Goal: Information Seeking & Learning: Learn about a topic

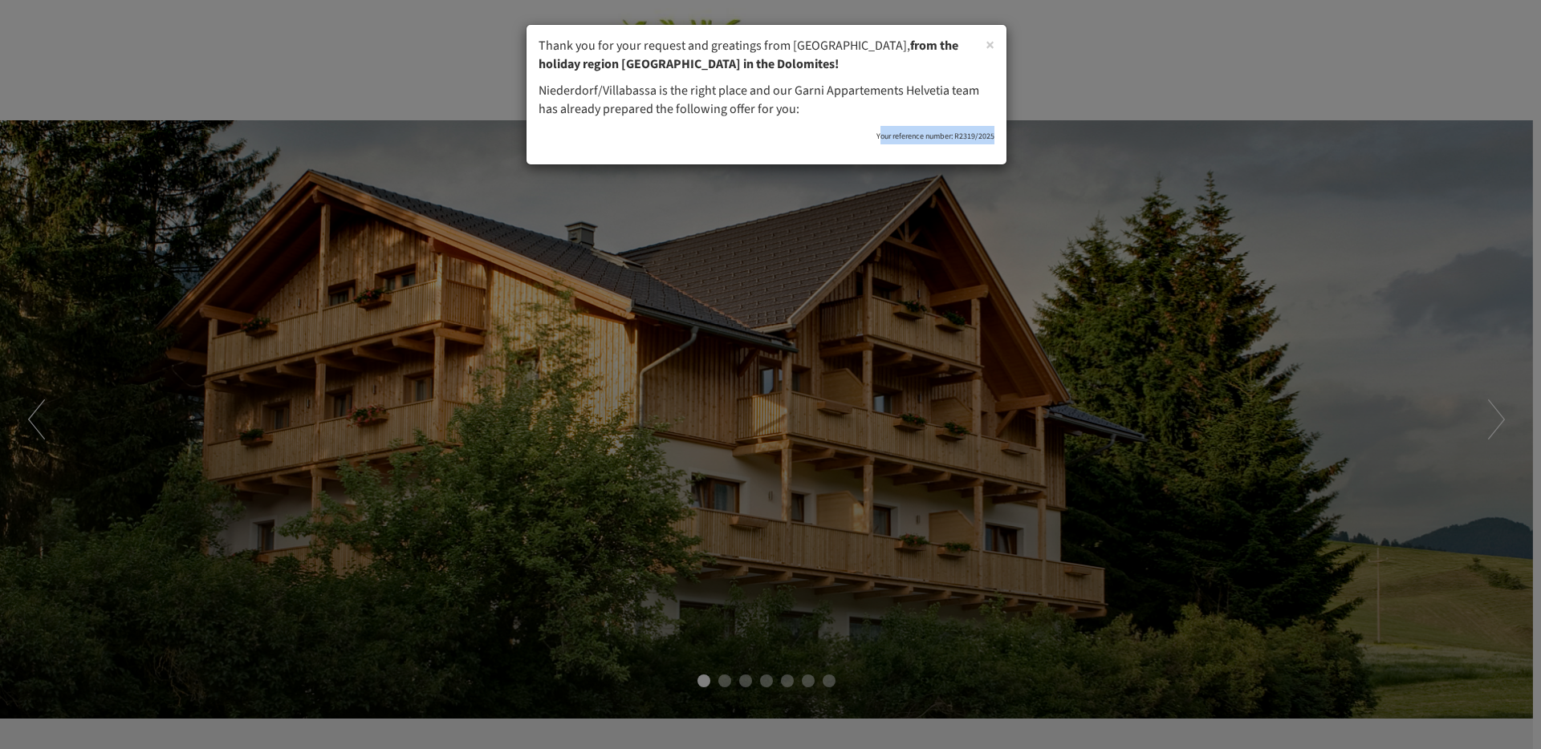
drag, startPoint x: 877, startPoint y: 130, endPoint x: 1026, endPoint y: 137, distance: 149.4
click at [1026, 137] on div "× Thank you for your request and greatings from [GEOGRAPHIC_DATA], from the hol…" at bounding box center [770, 374] width 1541 height 749
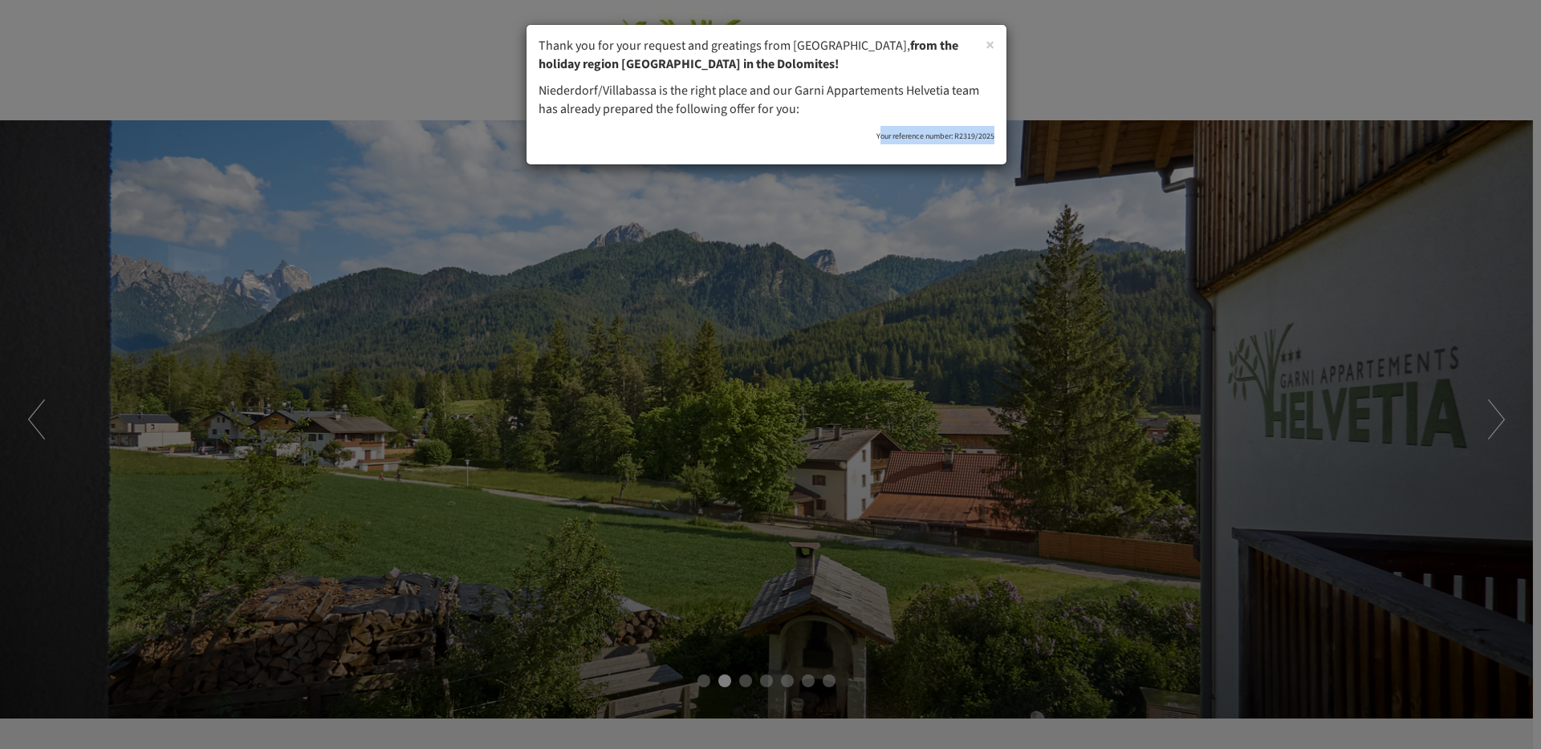
click at [939, 237] on div "× Thank you for your request and greatings from [GEOGRAPHIC_DATA], from the hol…" at bounding box center [770, 374] width 1541 height 749
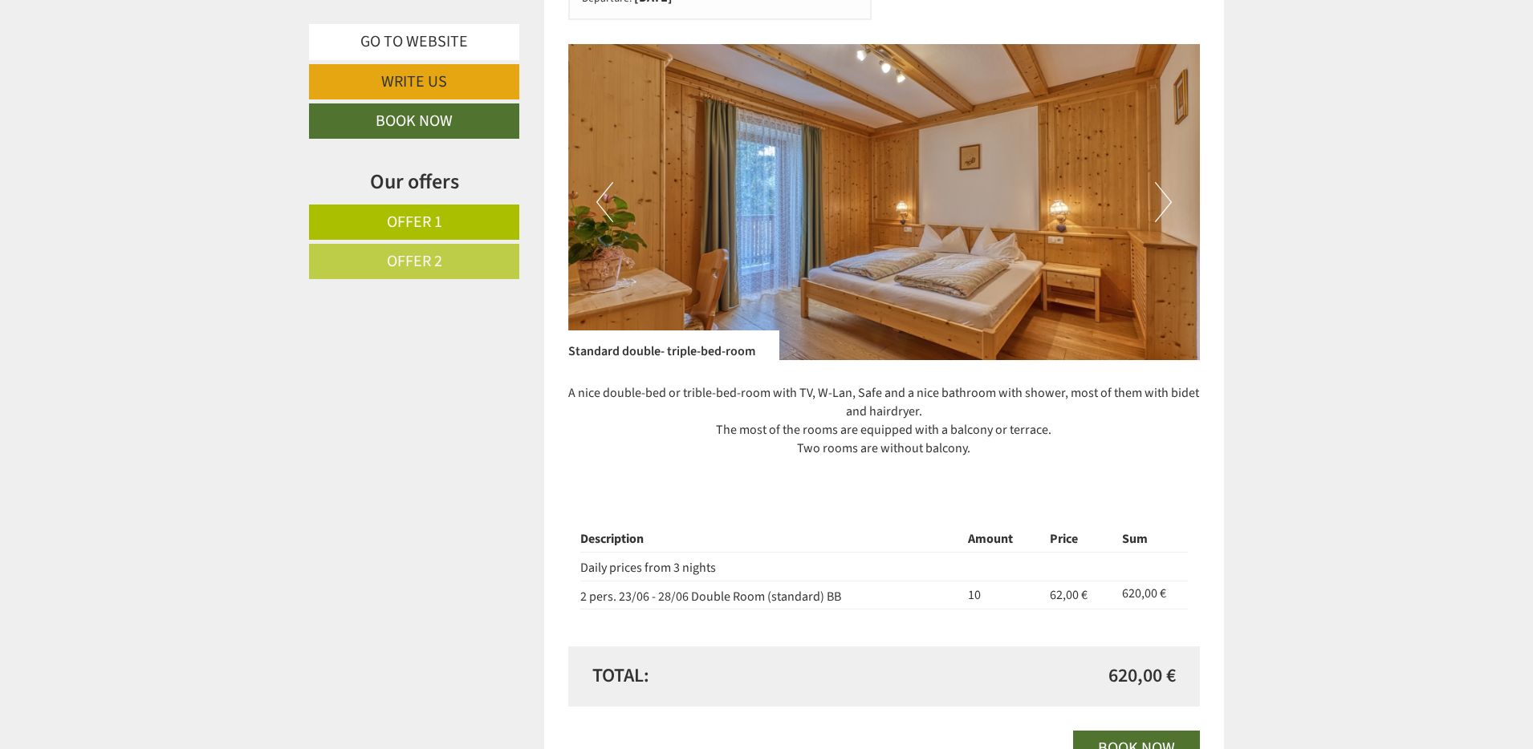
scroll to position [2220, 0]
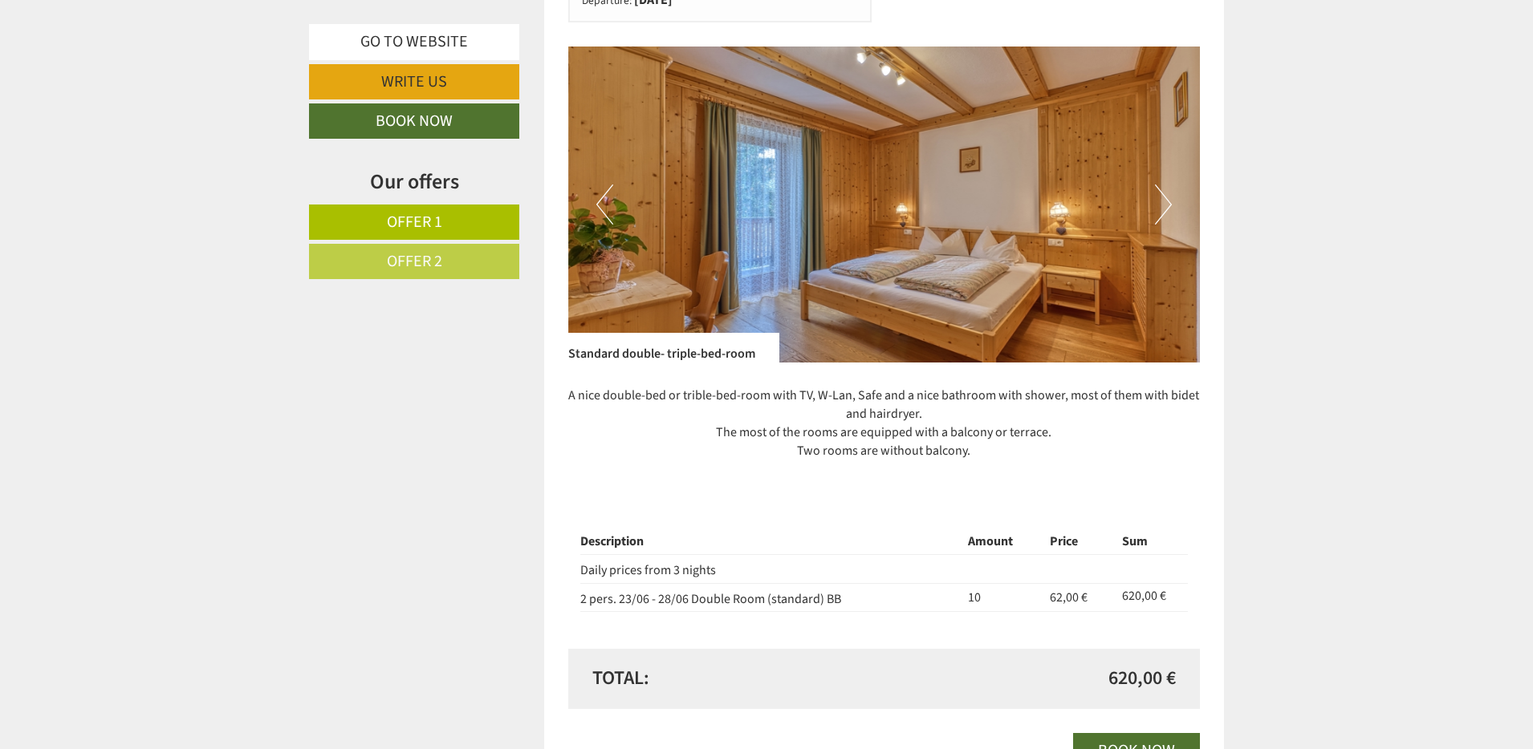
click at [1151, 201] on img at bounding box center [884, 205] width 632 height 316
click at [1159, 195] on button "Next" at bounding box center [1163, 205] width 17 height 40
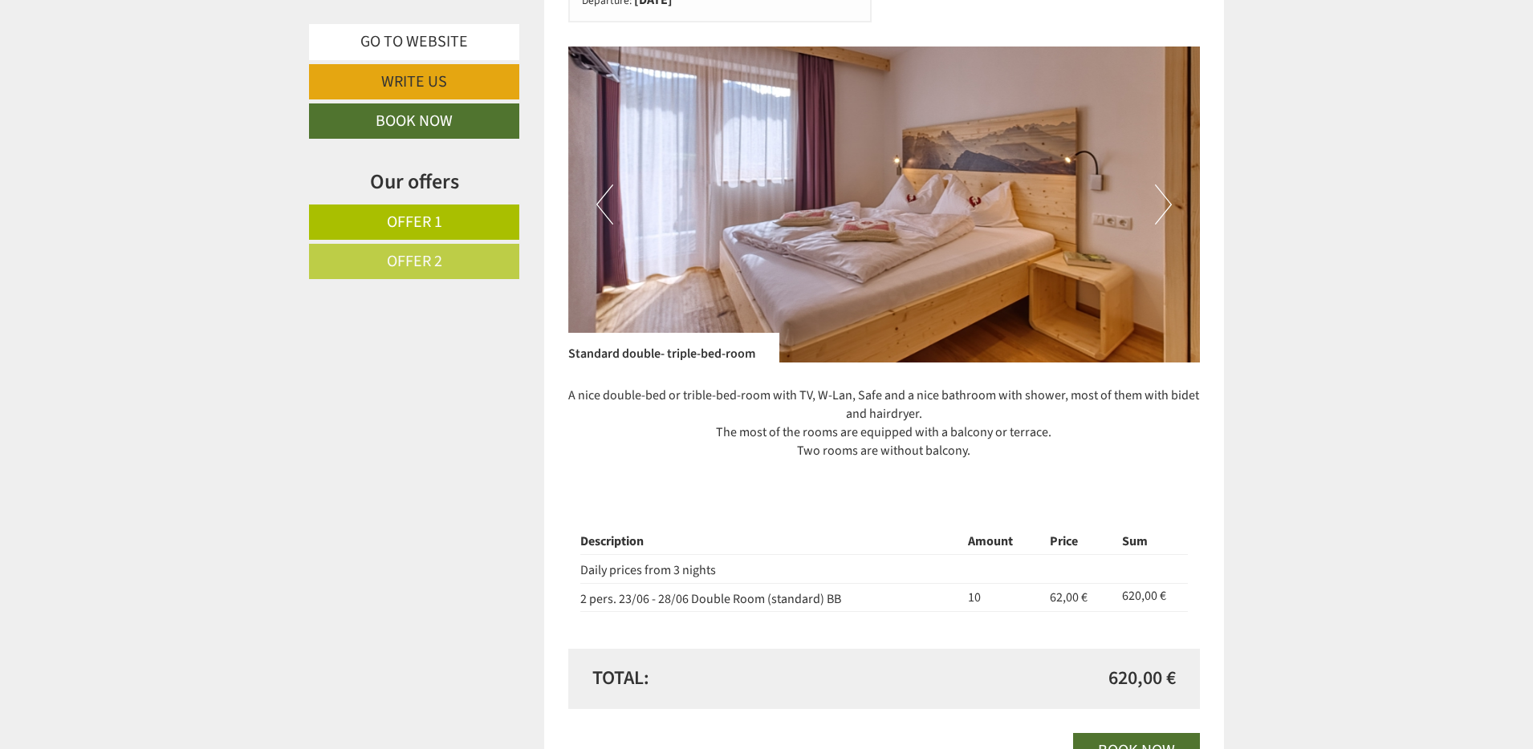
click at [1159, 195] on button "Next" at bounding box center [1163, 205] width 17 height 40
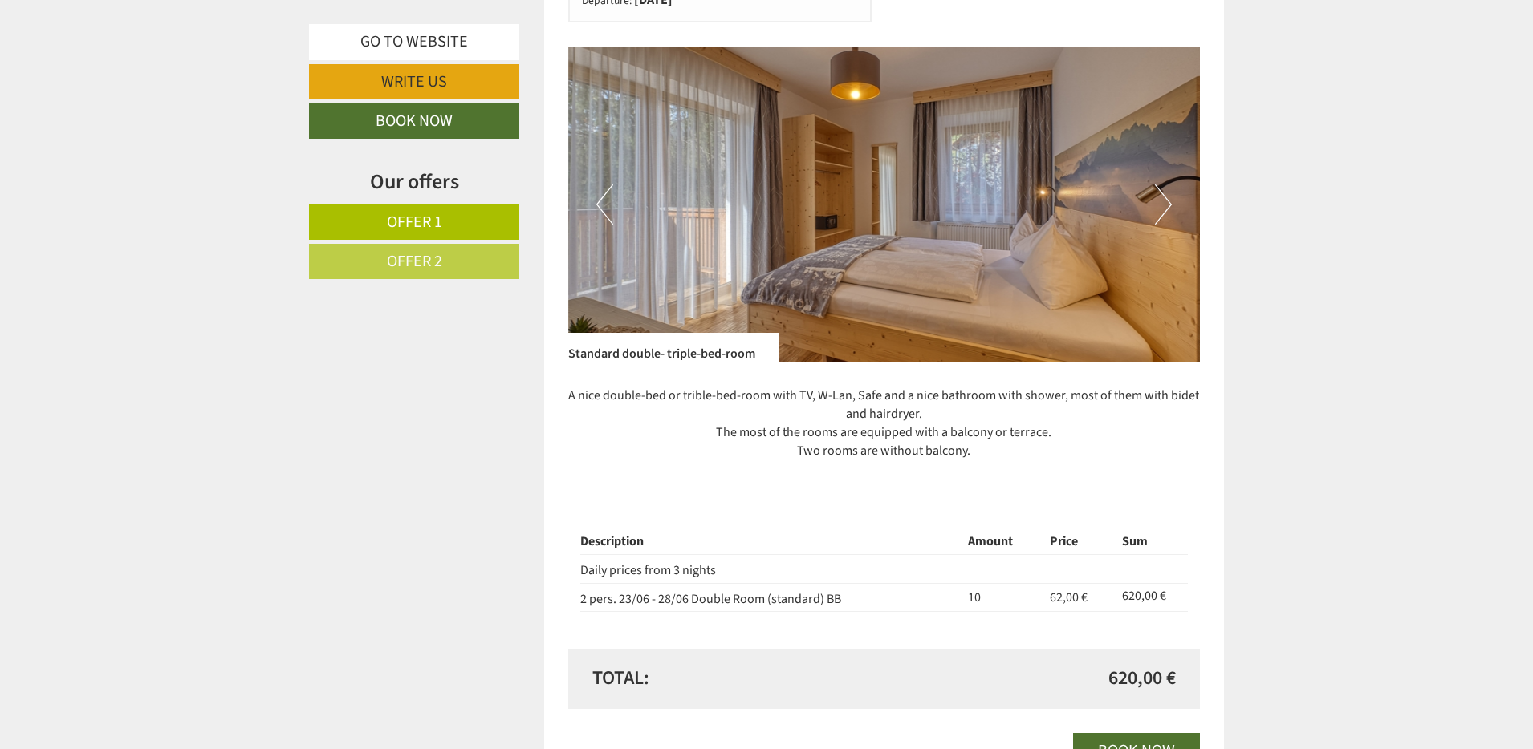
click at [1159, 195] on button "Next" at bounding box center [1163, 205] width 17 height 40
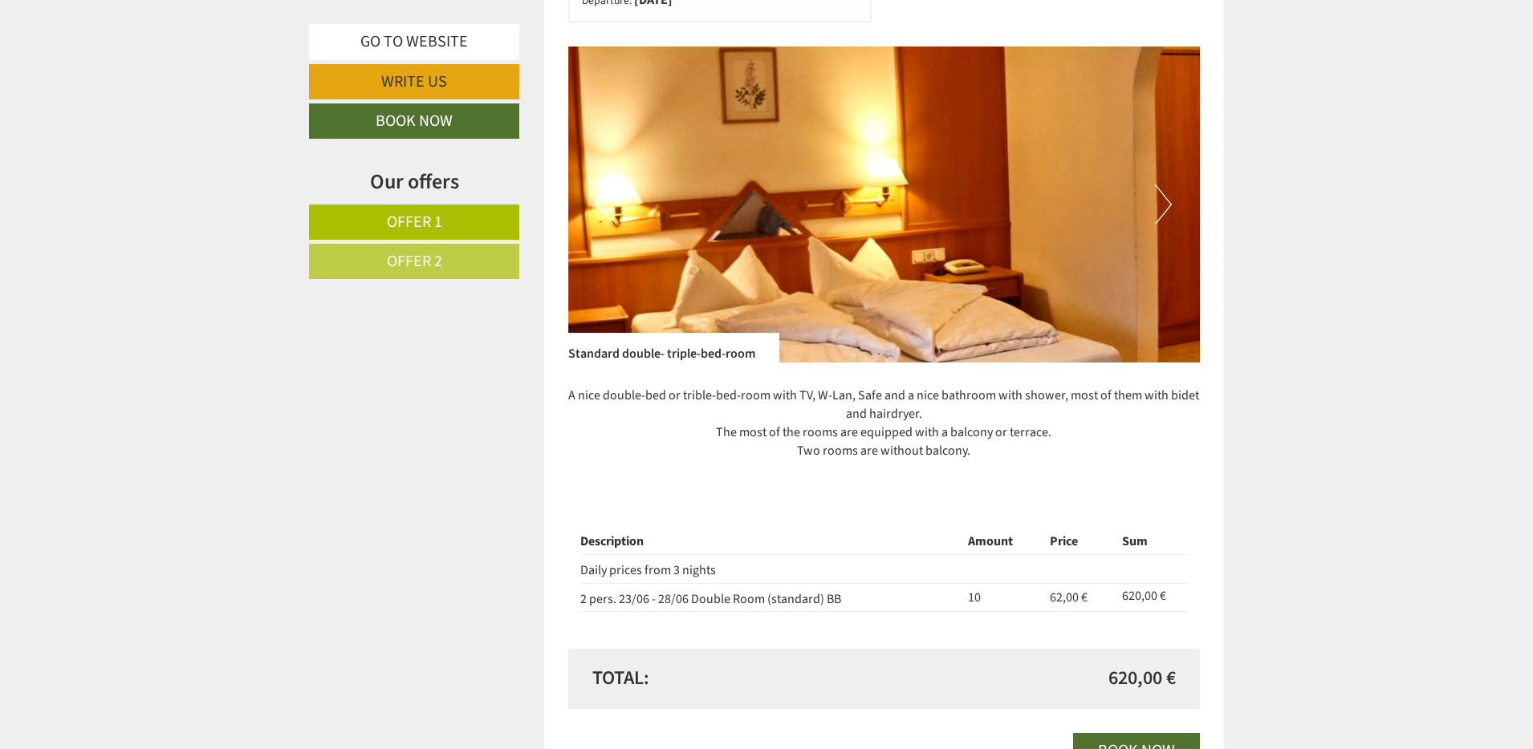
click at [1159, 195] on button "Next" at bounding box center [1163, 205] width 17 height 40
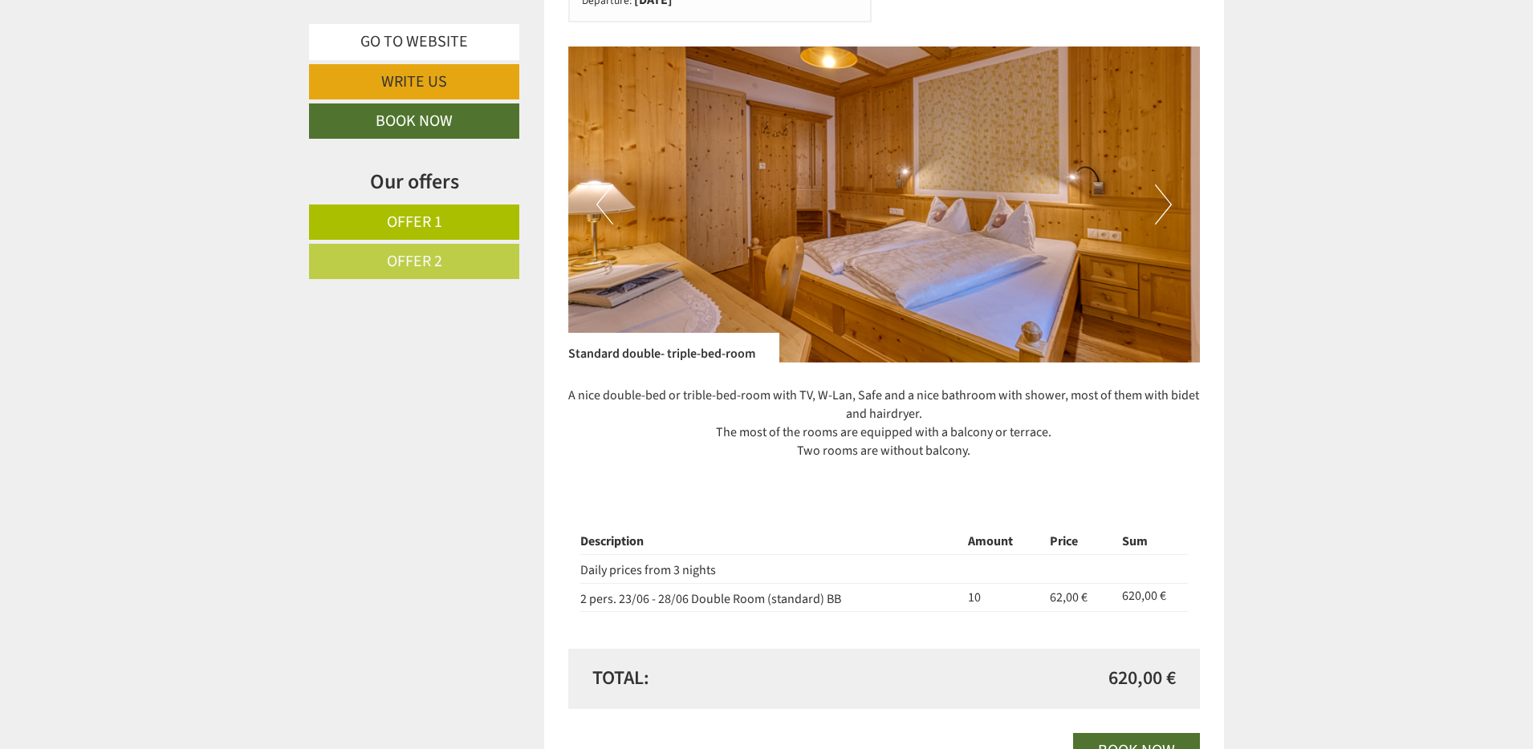
click at [1159, 194] on button "Next" at bounding box center [1163, 205] width 17 height 40
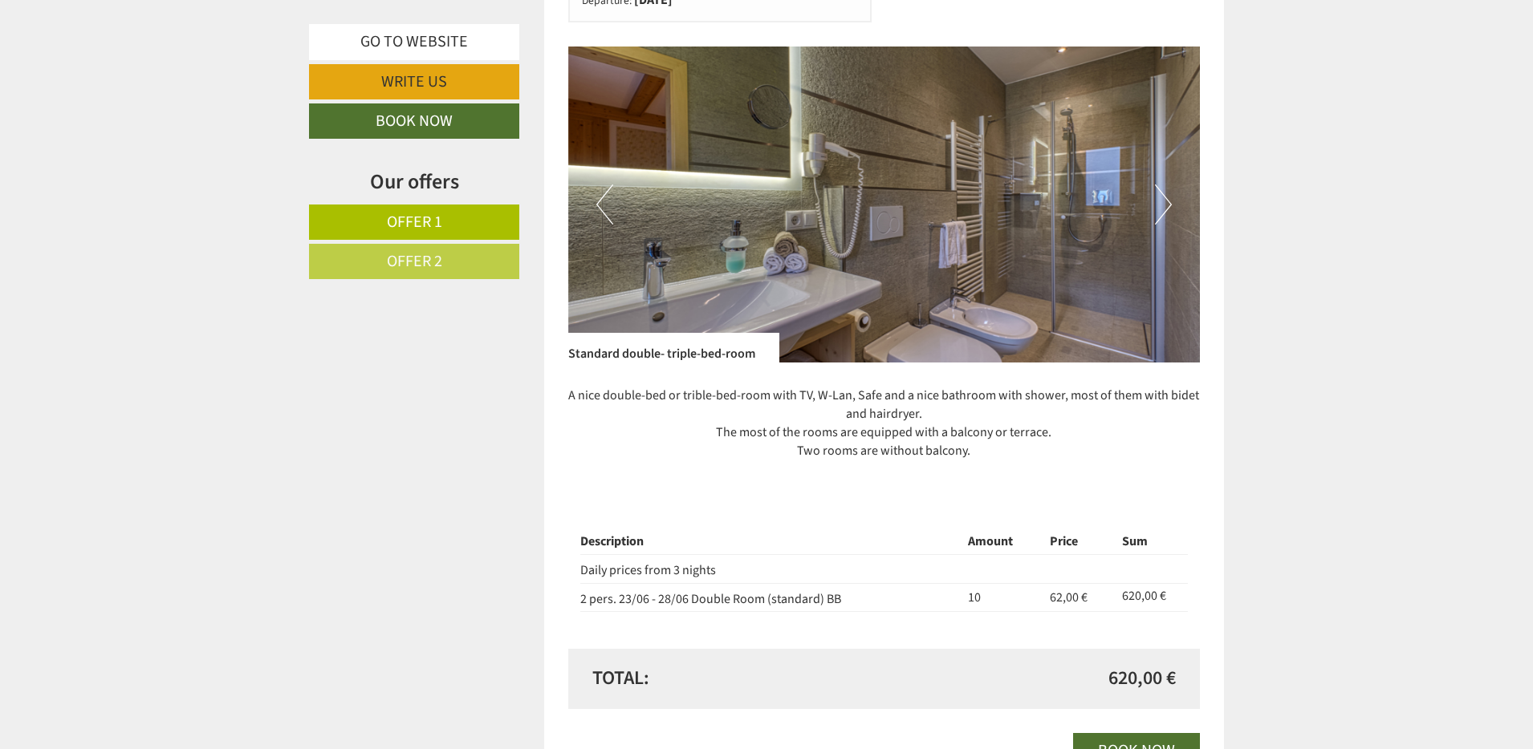
click at [1159, 194] on button "Next" at bounding box center [1163, 205] width 17 height 40
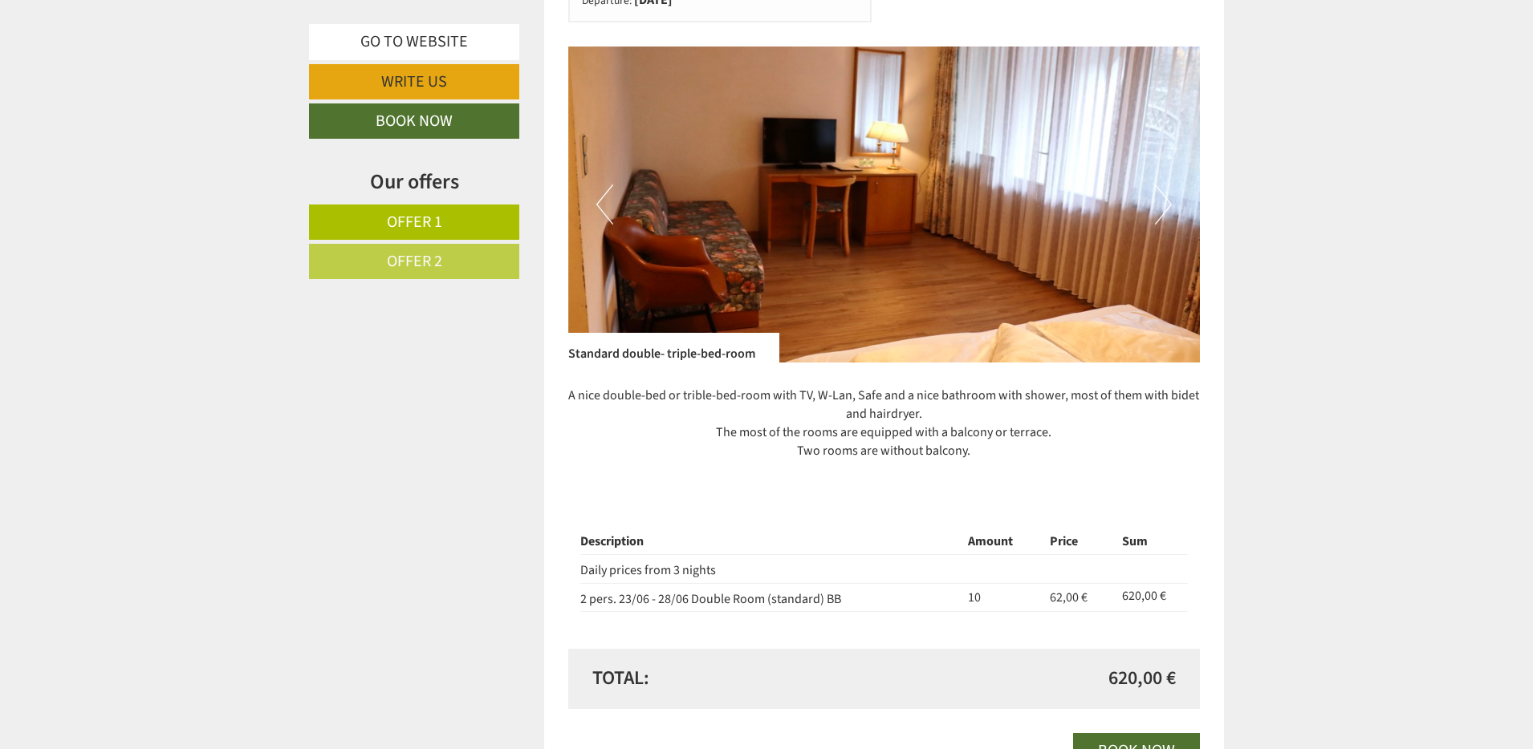
click at [1159, 194] on button "Next" at bounding box center [1163, 205] width 17 height 40
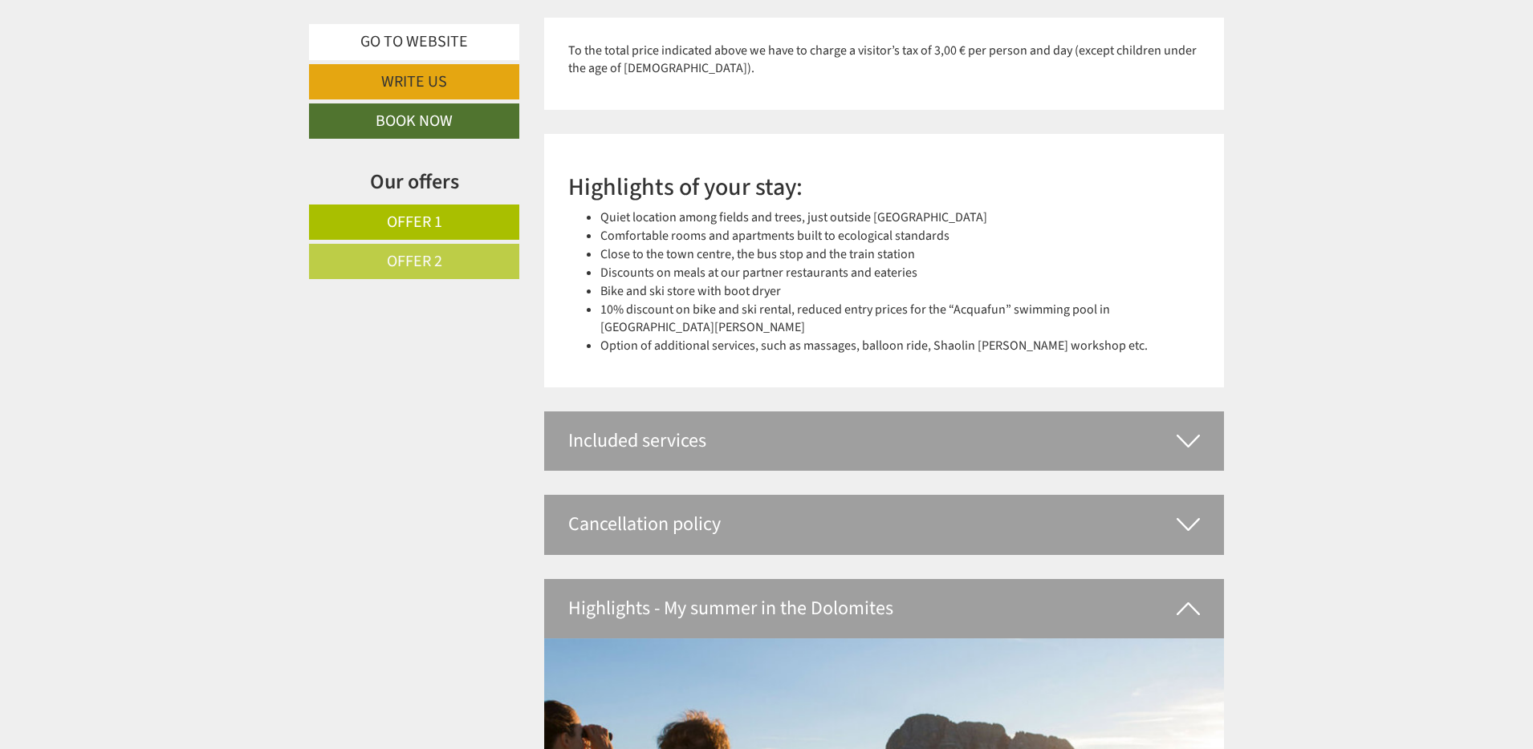
scroll to position [3231, 0]
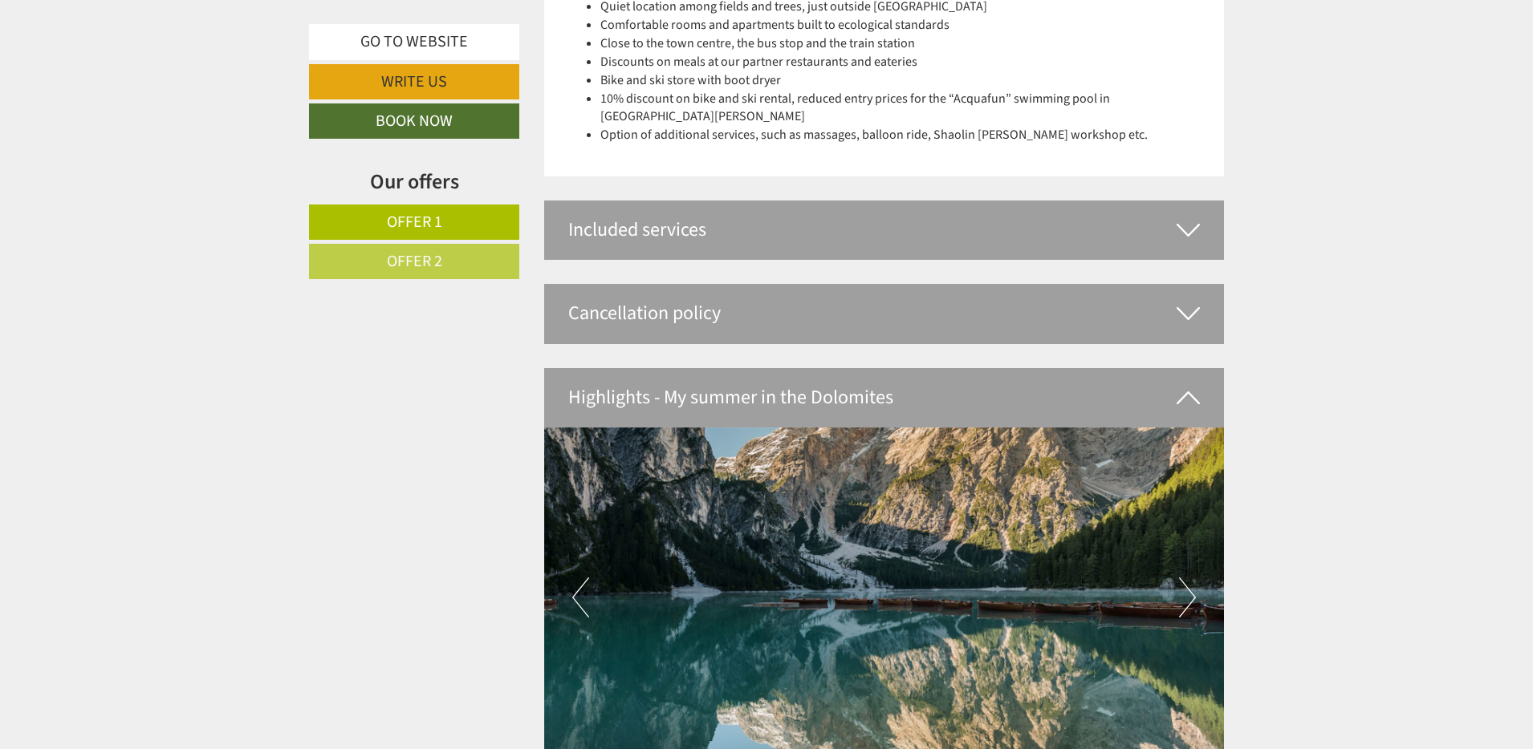
click at [1179, 300] on icon at bounding box center [1187, 313] width 23 height 27
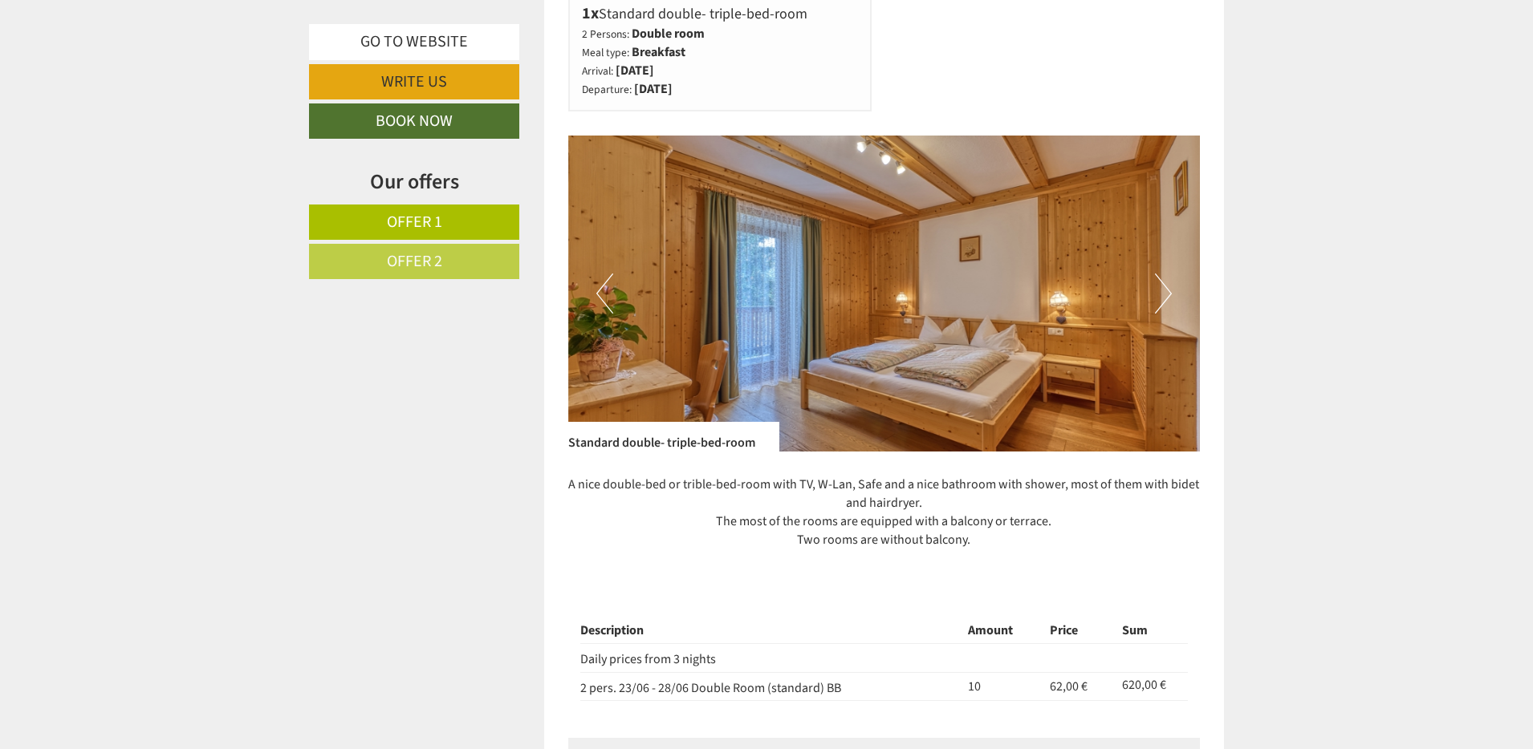
scroll to position [2147, 0]
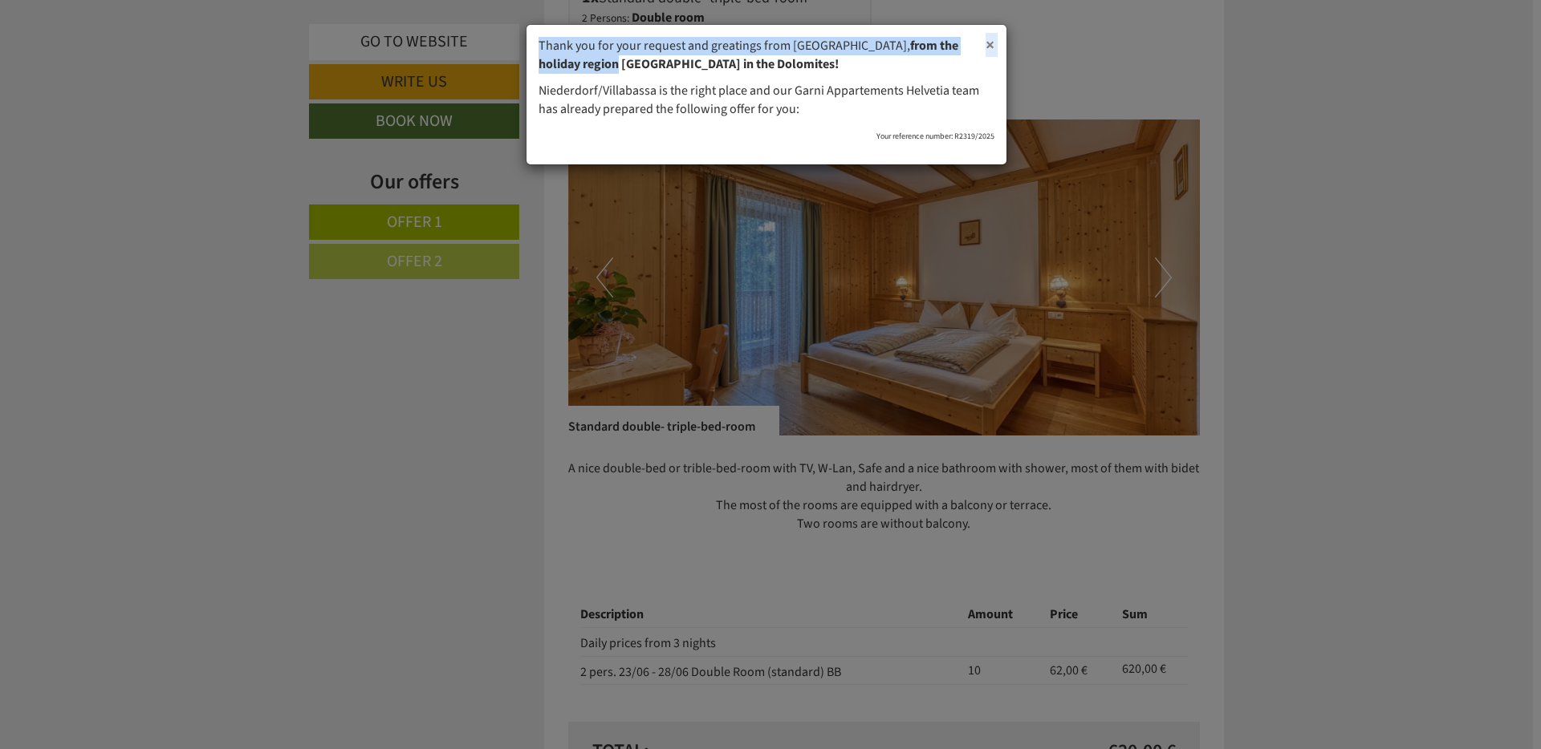
click at [985, 47] on div "× Thank you for your request and greatings from [GEOGRAPHIC_DATA], from the hol…" at bounding box center [766, 95] width 480 height 140
click at [989, 46] on span "×" at bounding box center [989, 45] width 9 height 24
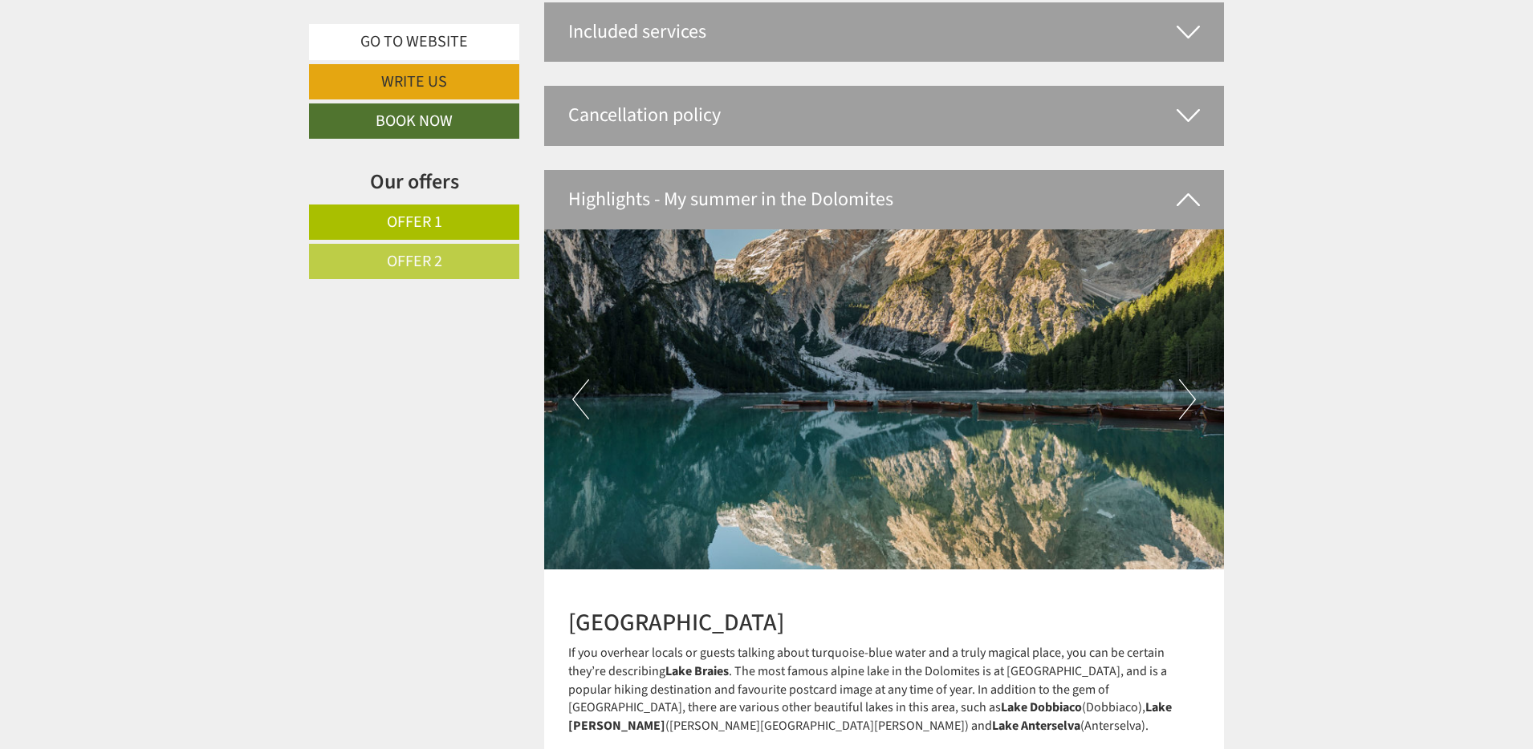
scroll to position [3436, 0]
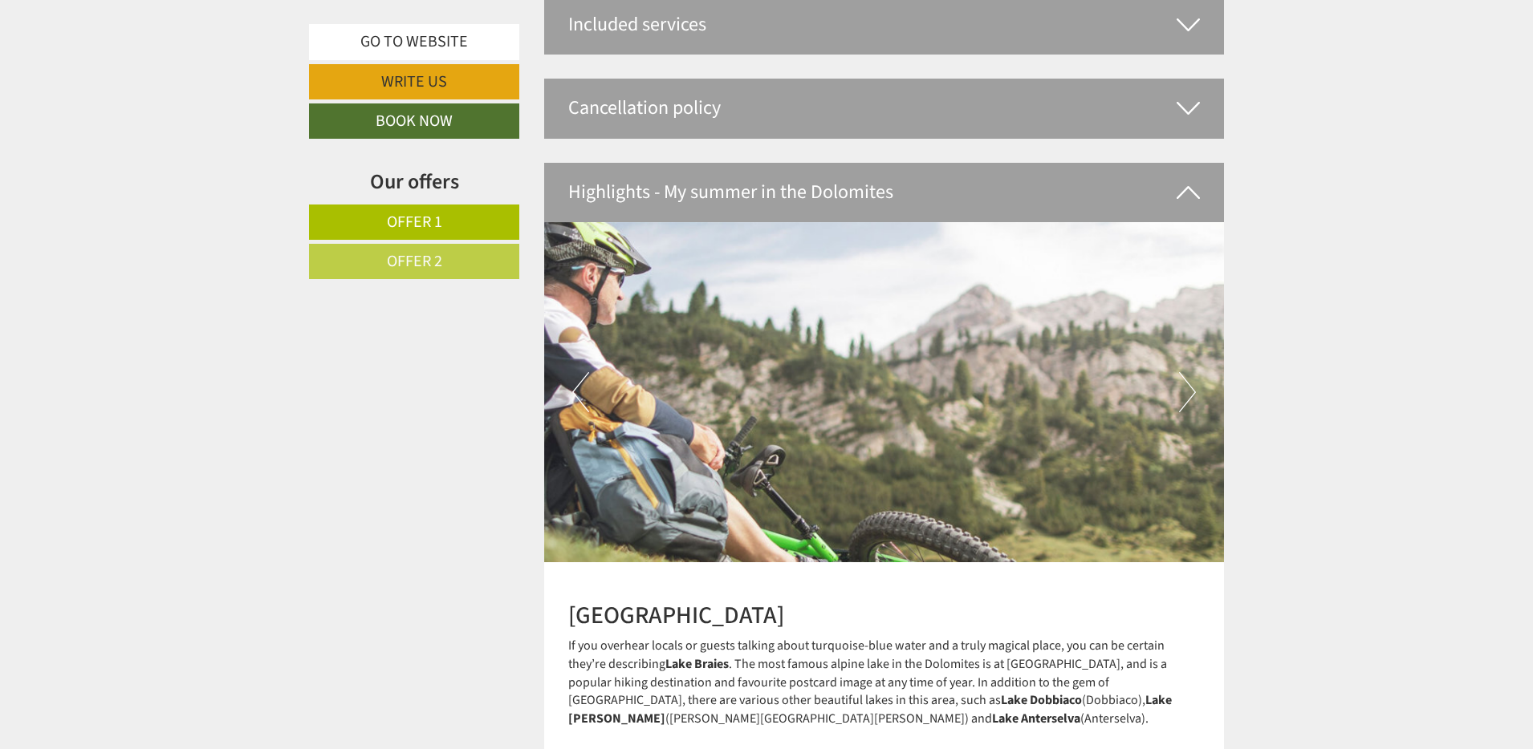
click at [1189, 372] on button "Next" at bounding box center [1187, 392] width 17 height 40
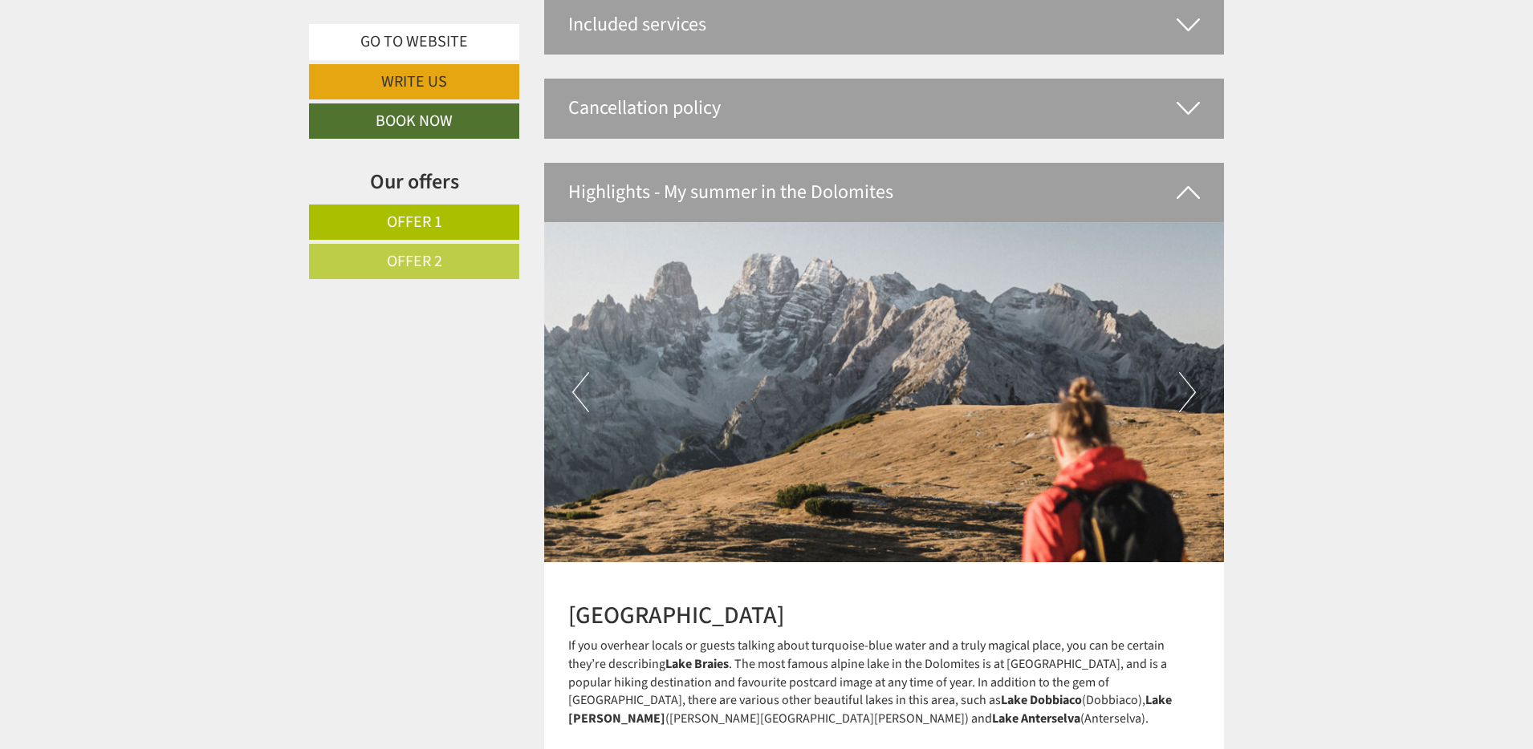
click at [1189, 372] on button "Next" at bounding box center [1187, 392] width 17 height 40
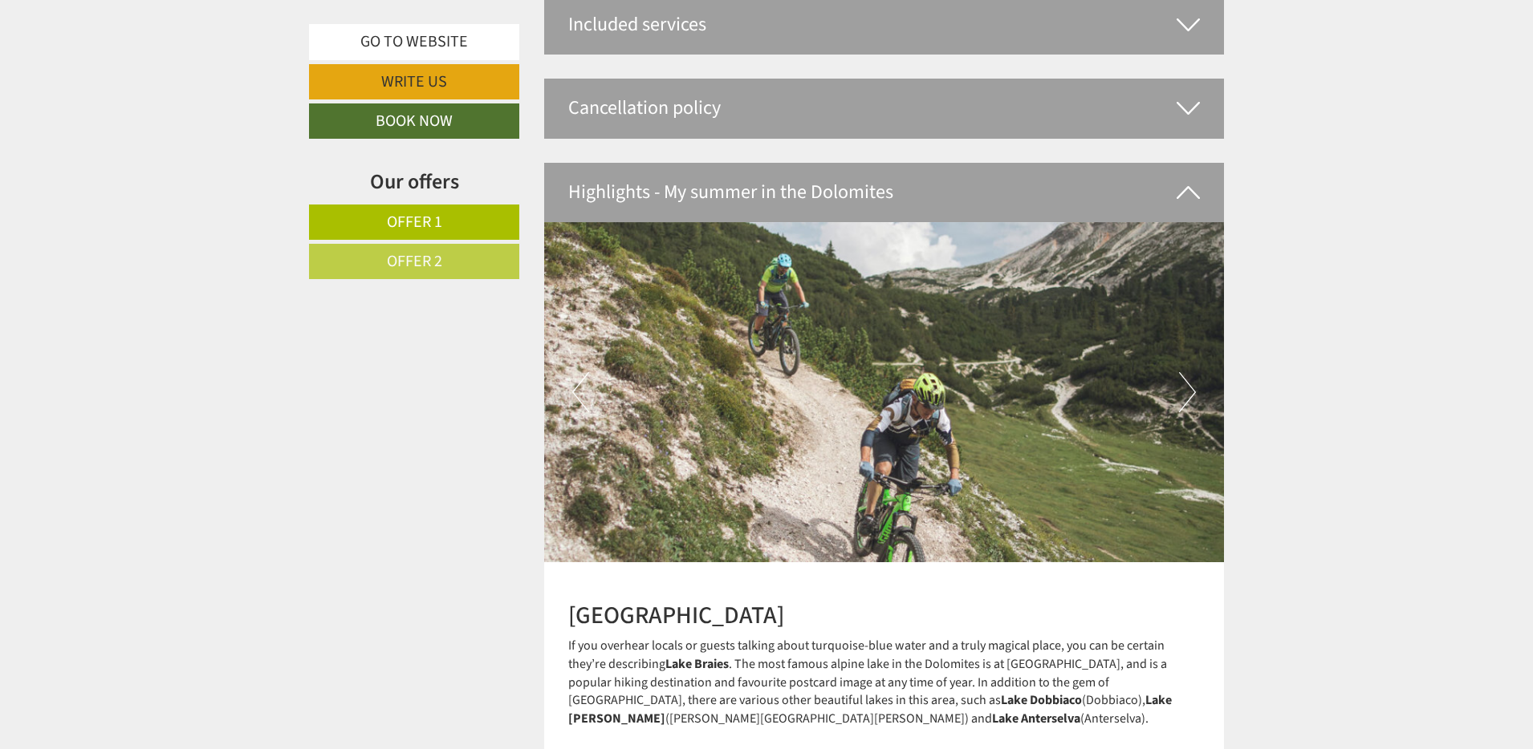
click at [1189, 372] on button "Next" at bounding box center [1187, 392] width 17 height 40
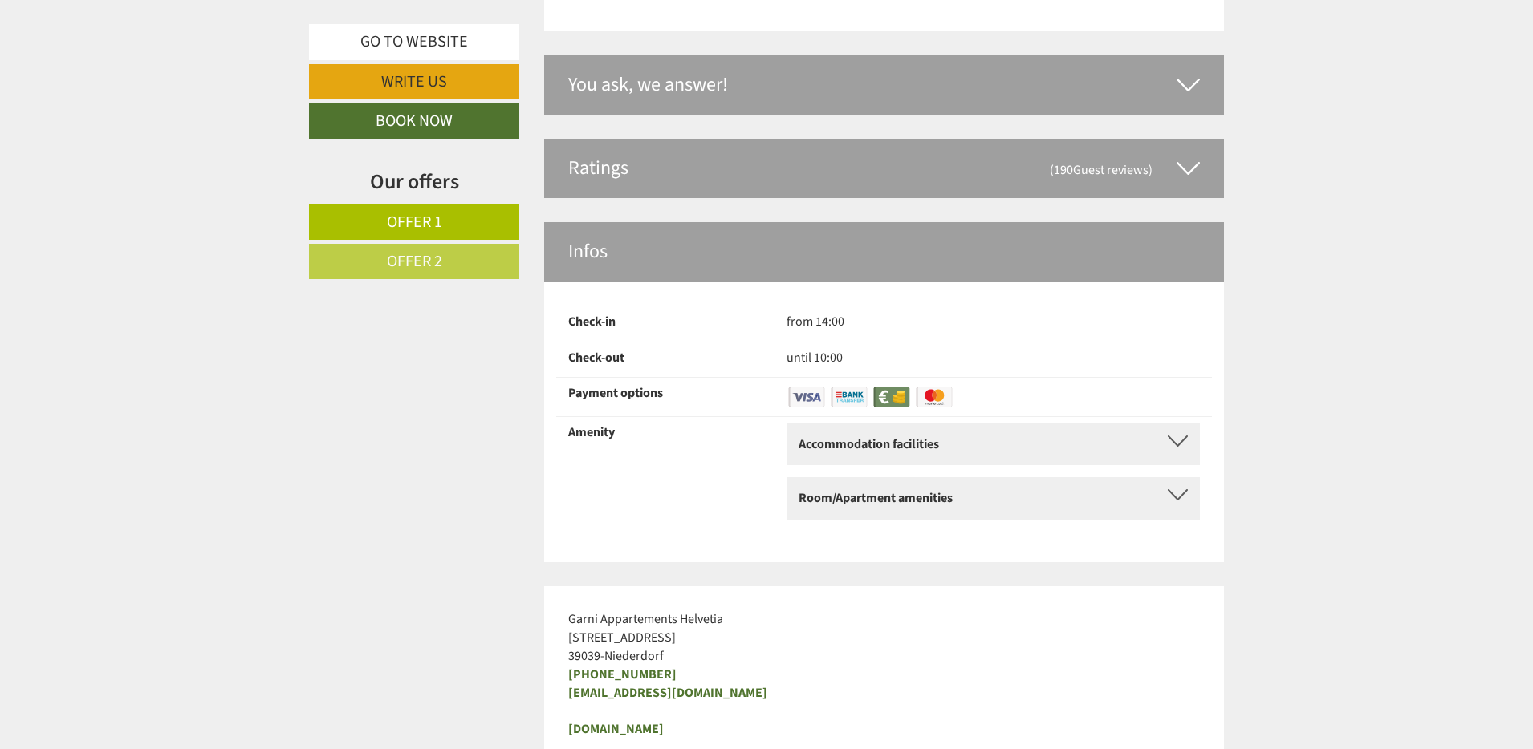
scroll to position [5089, 0]
